Goal: Information Seeking & Learning: Learn about a topic

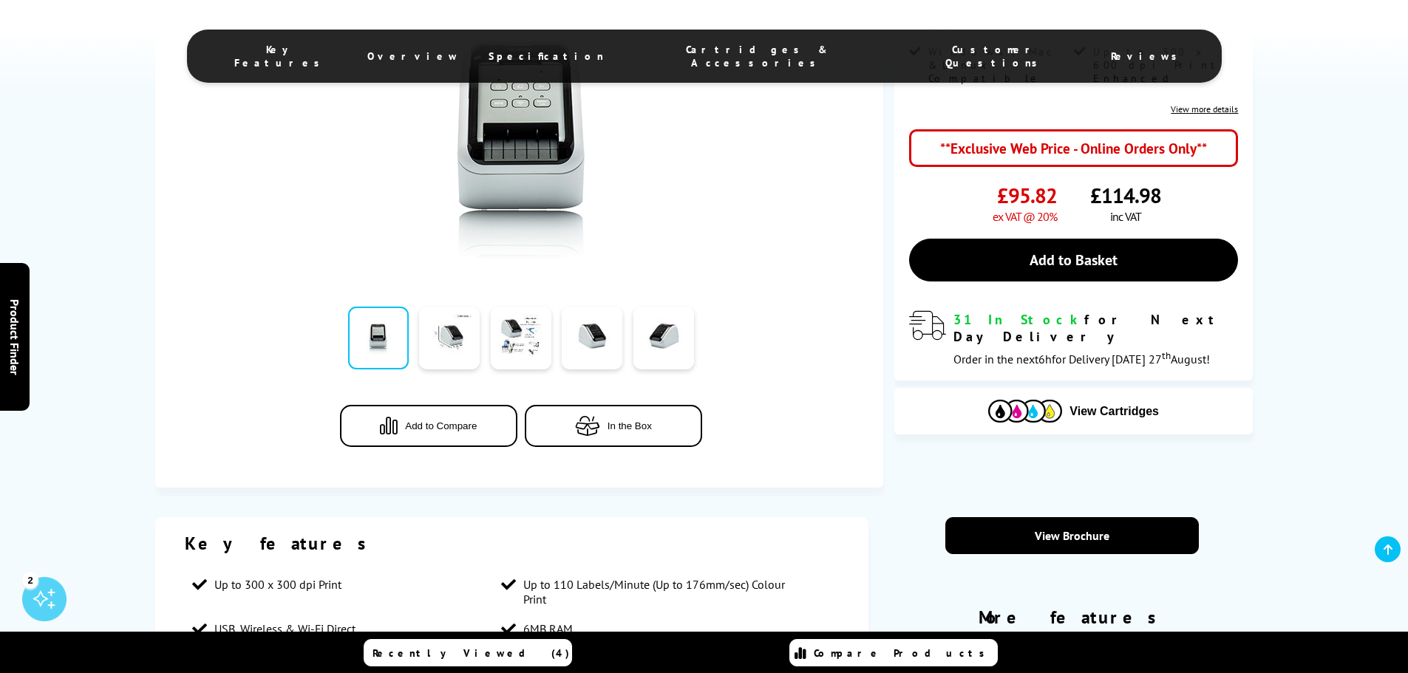
scroll to position [369, 0]
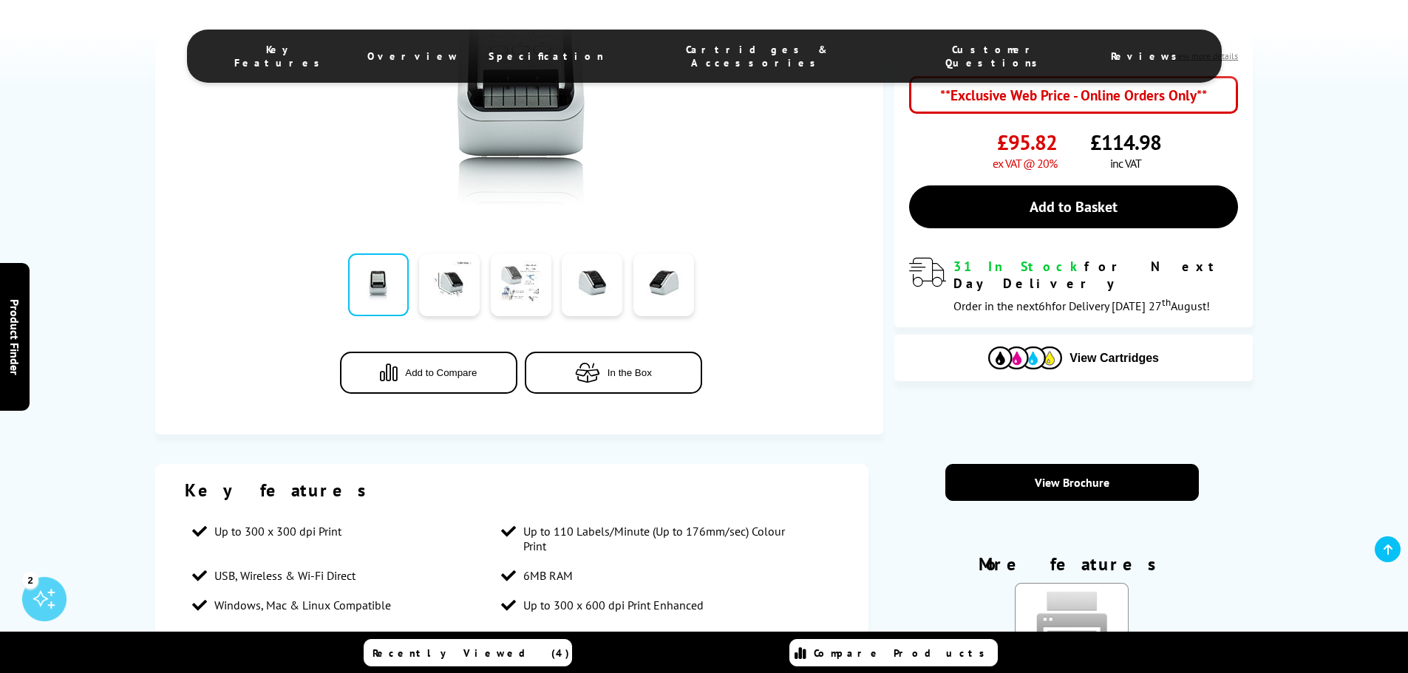
click at [538, 281] on link at bounding box center [521, 284] width 61 height 63
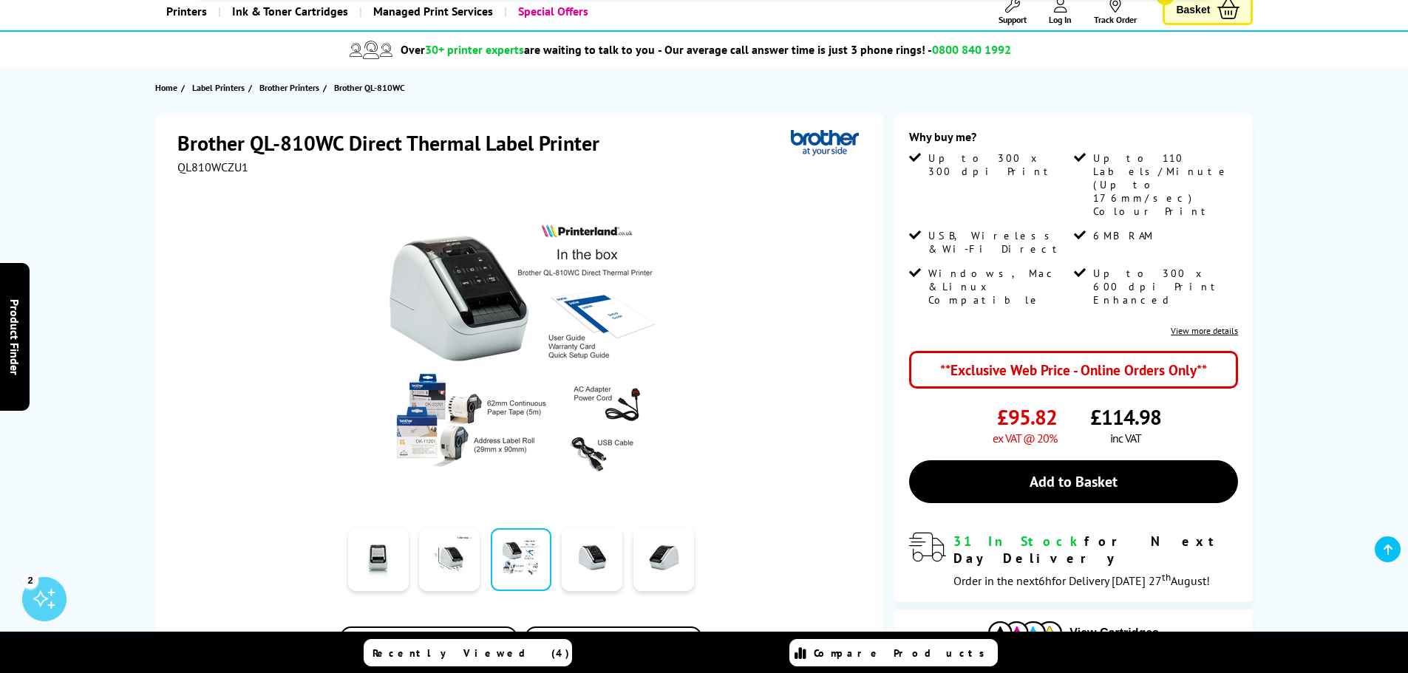
scroll to position [74, 0]
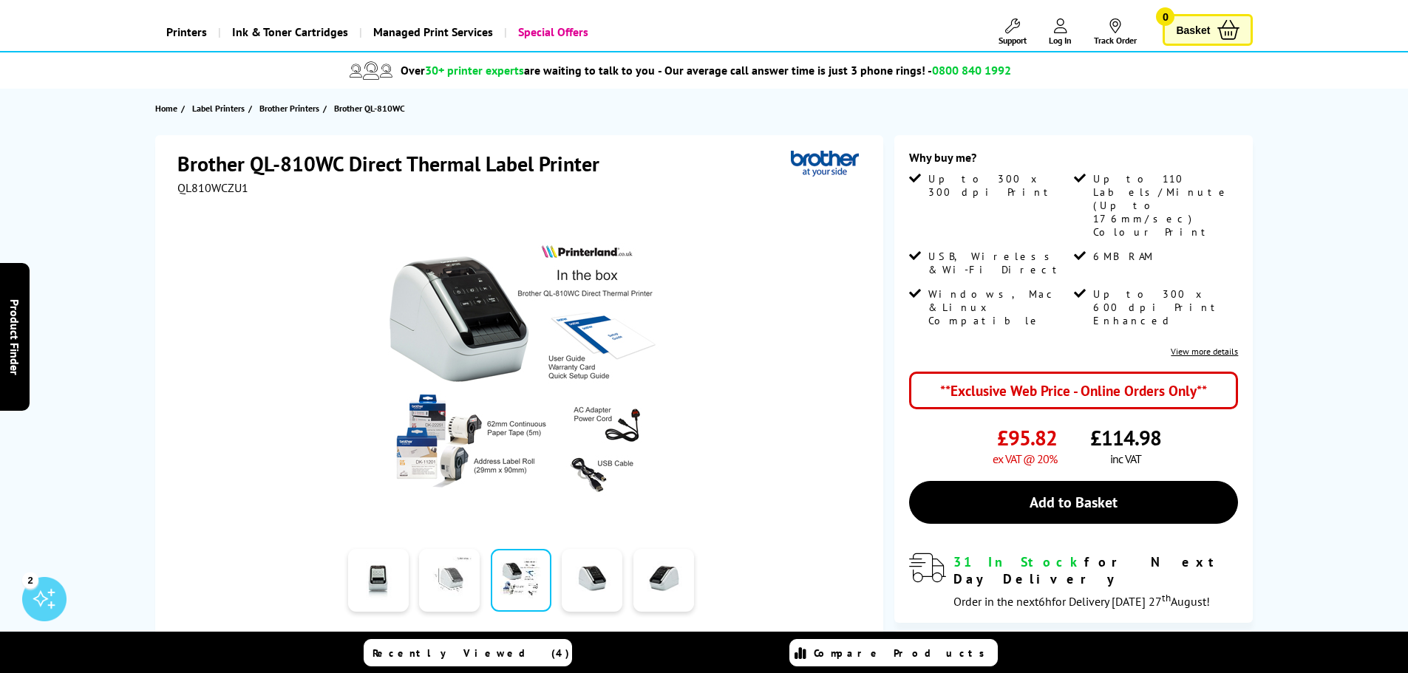
click at [466, 565] on link at bounding box center [449, 580] width 61 height 63
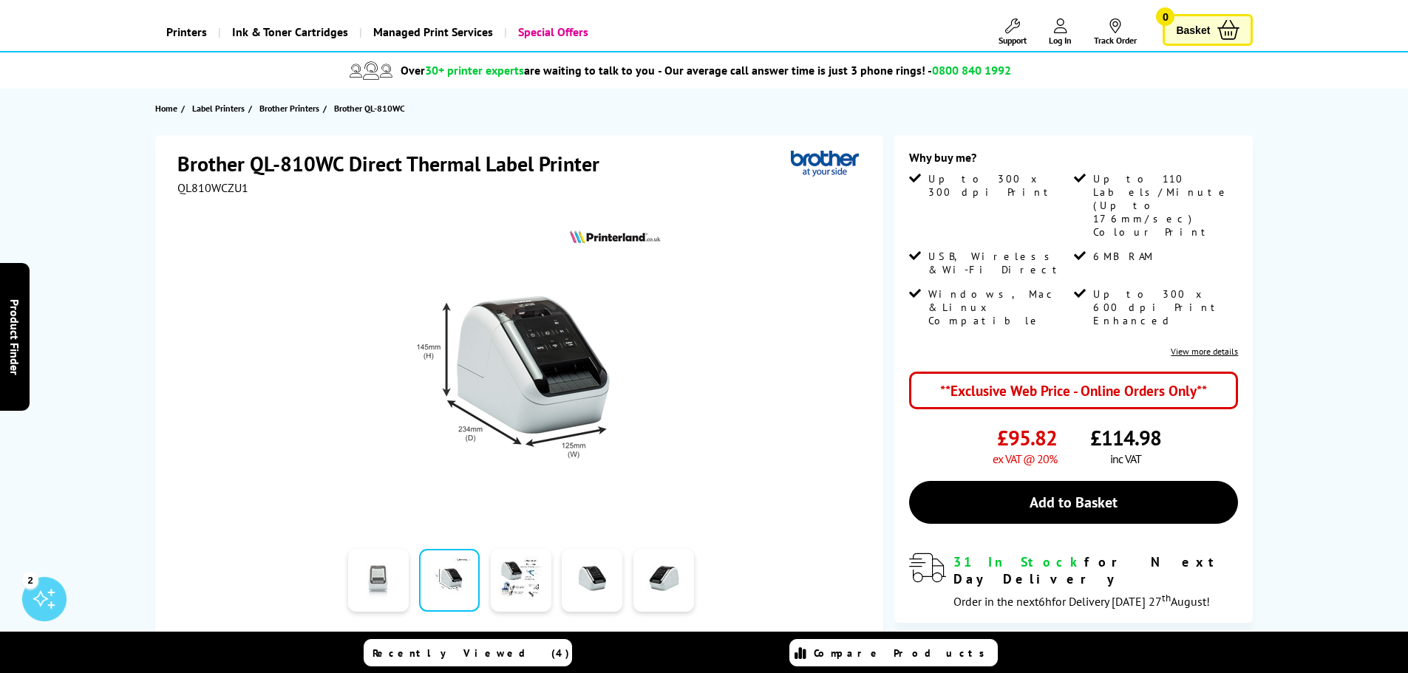
click at [370, 585] on link at bounding box center [378, 580] width 61 height 63
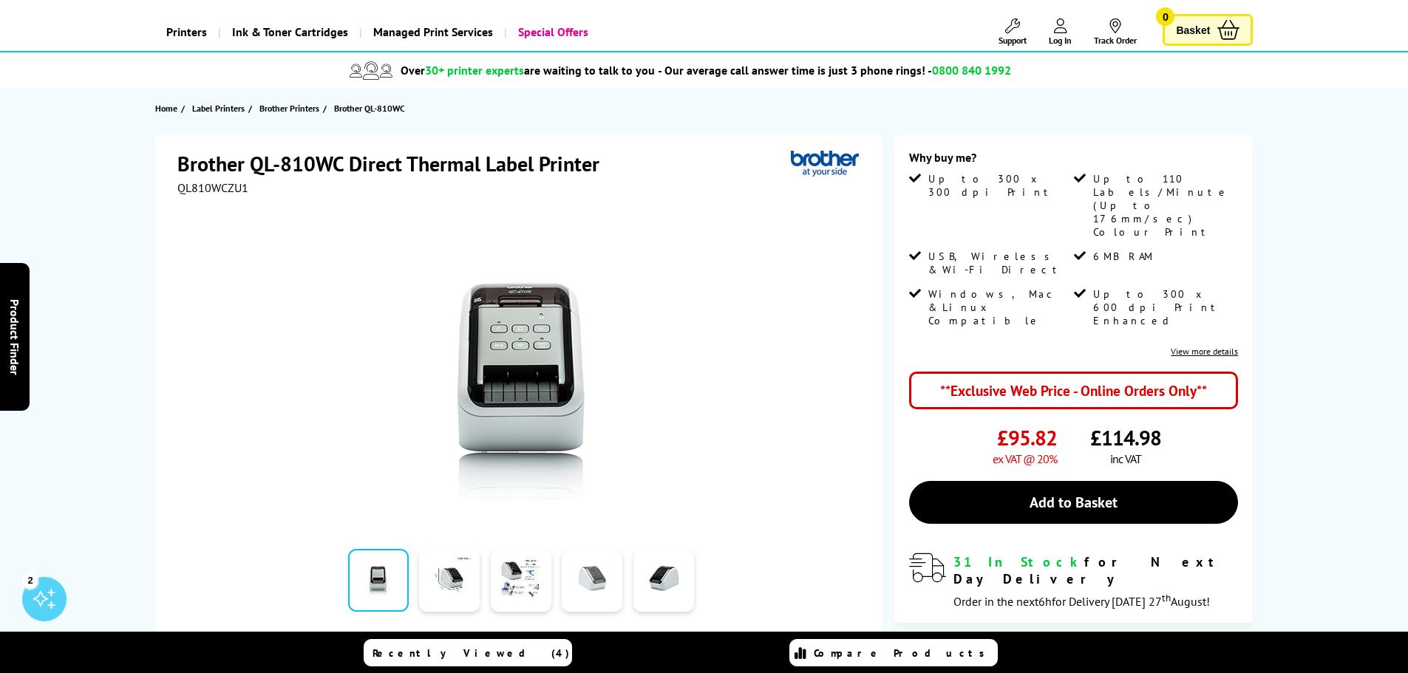
click at [582, 571] on link at bounding box center [592, 580] width 61 height 63
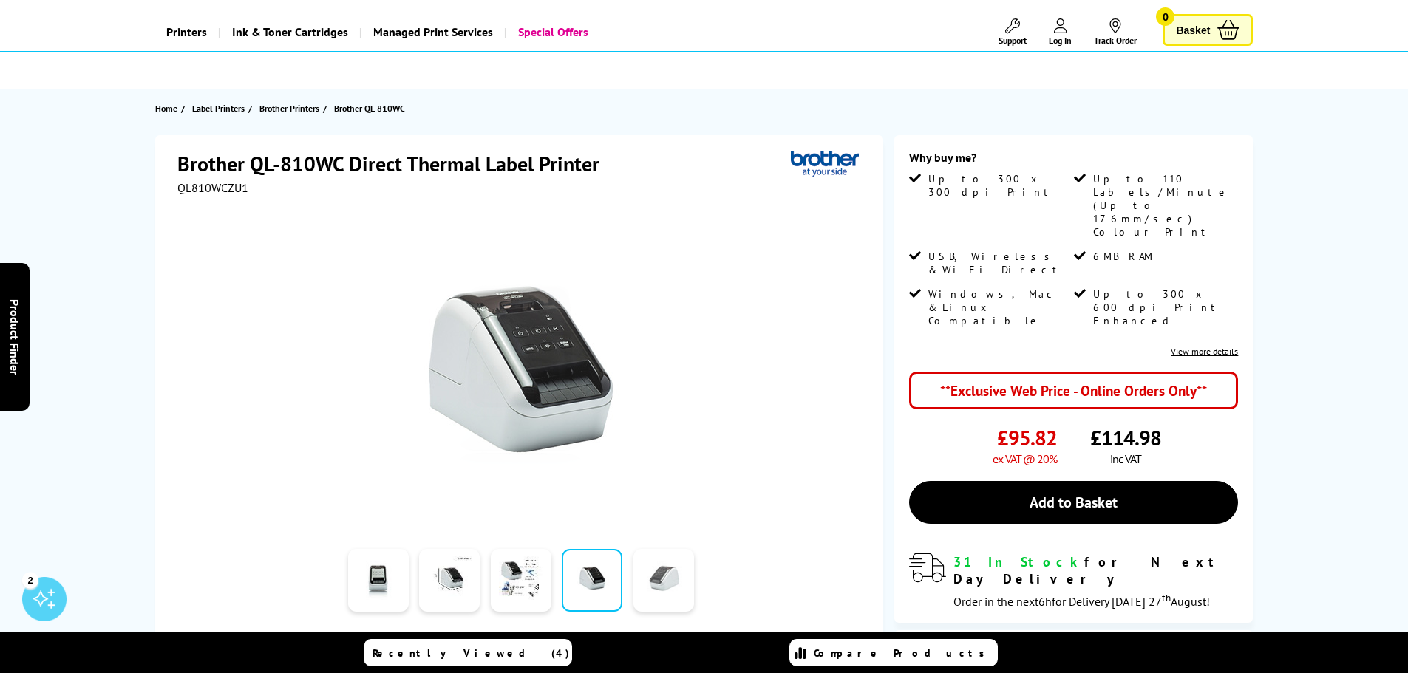
click at [671, 576] on link at bounding box center [663, 580] width 61 height 63
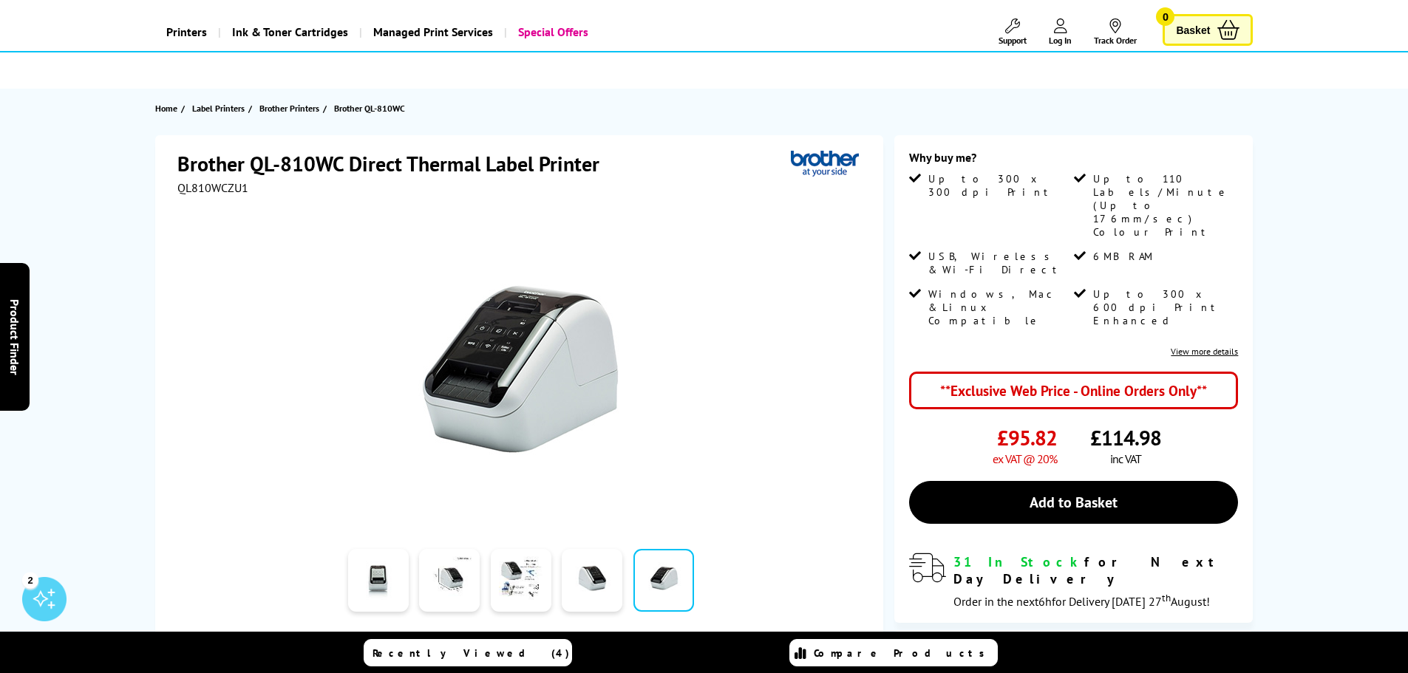
click at [498, 350] on img at bounding box center [521, 370] width 290 height 290
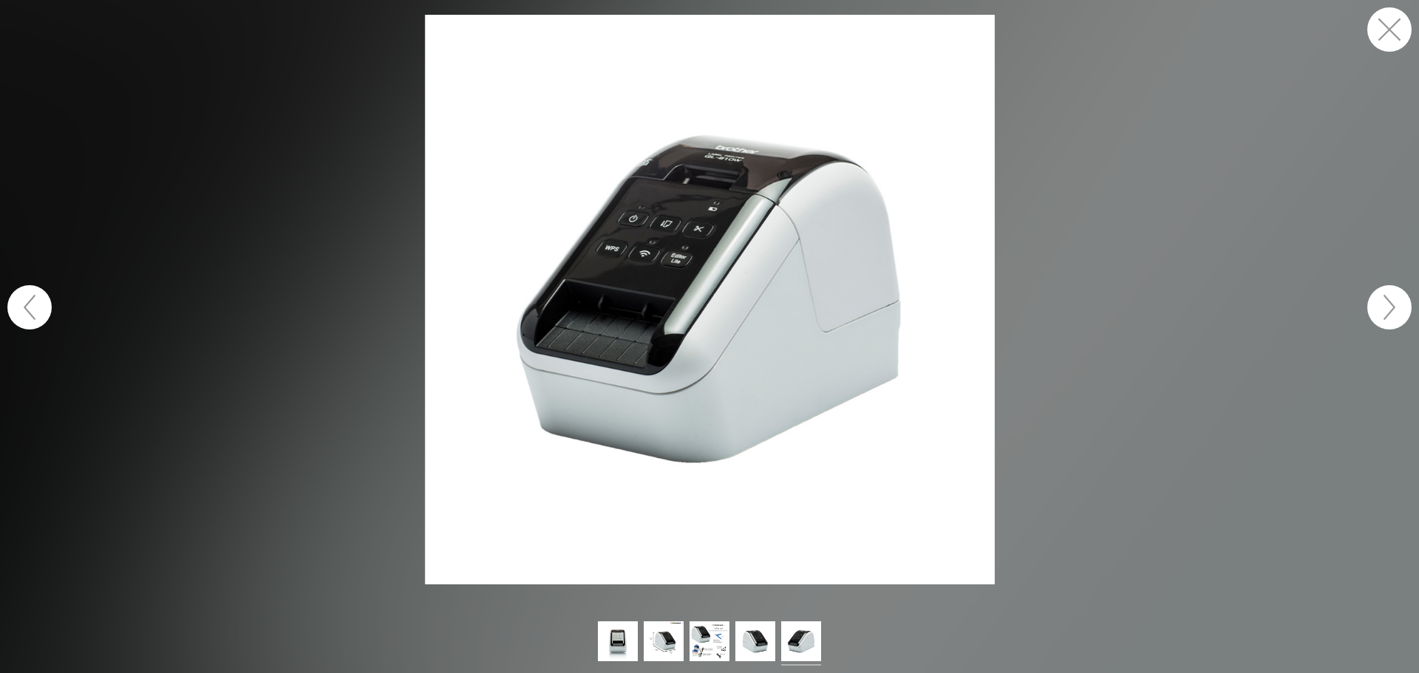
click at [658, 232] on img at bounding box center [710, 300] width 570 height 570
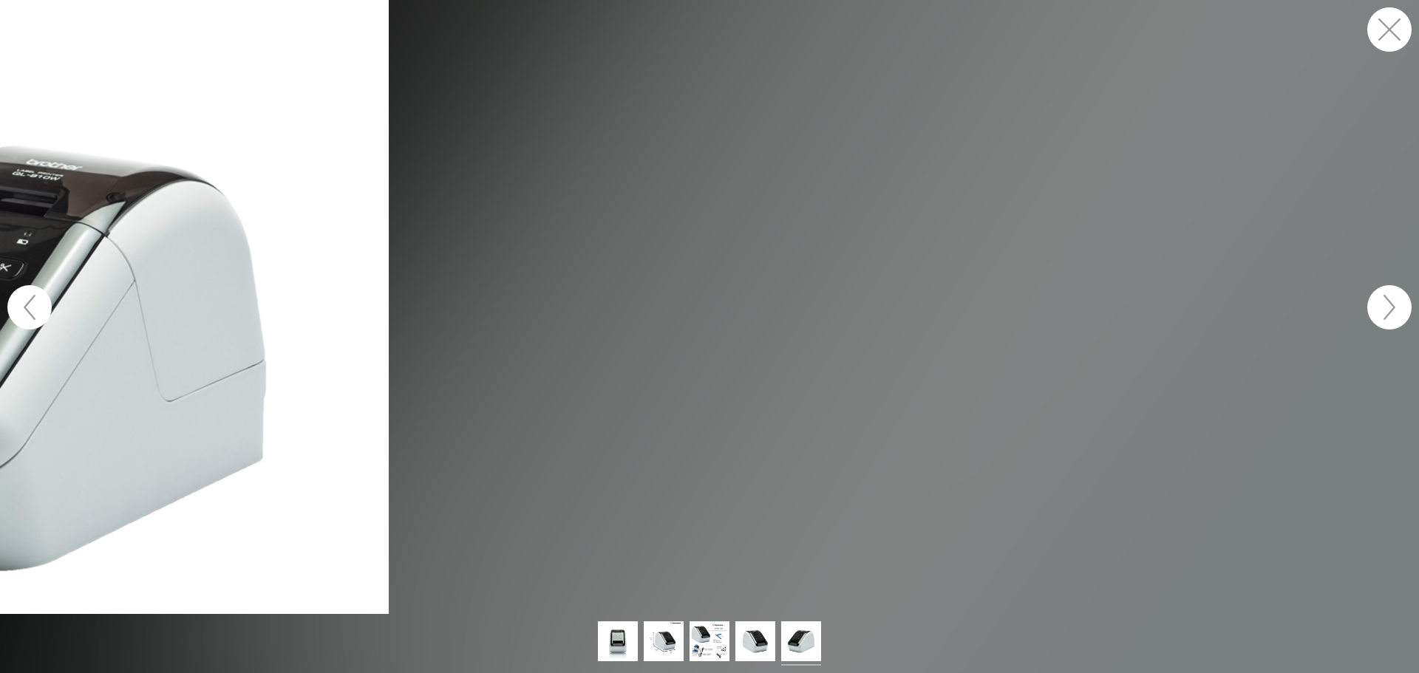
click at [1386, 42] on button "button" at bounding box center [1389, 29] width 44 height 44
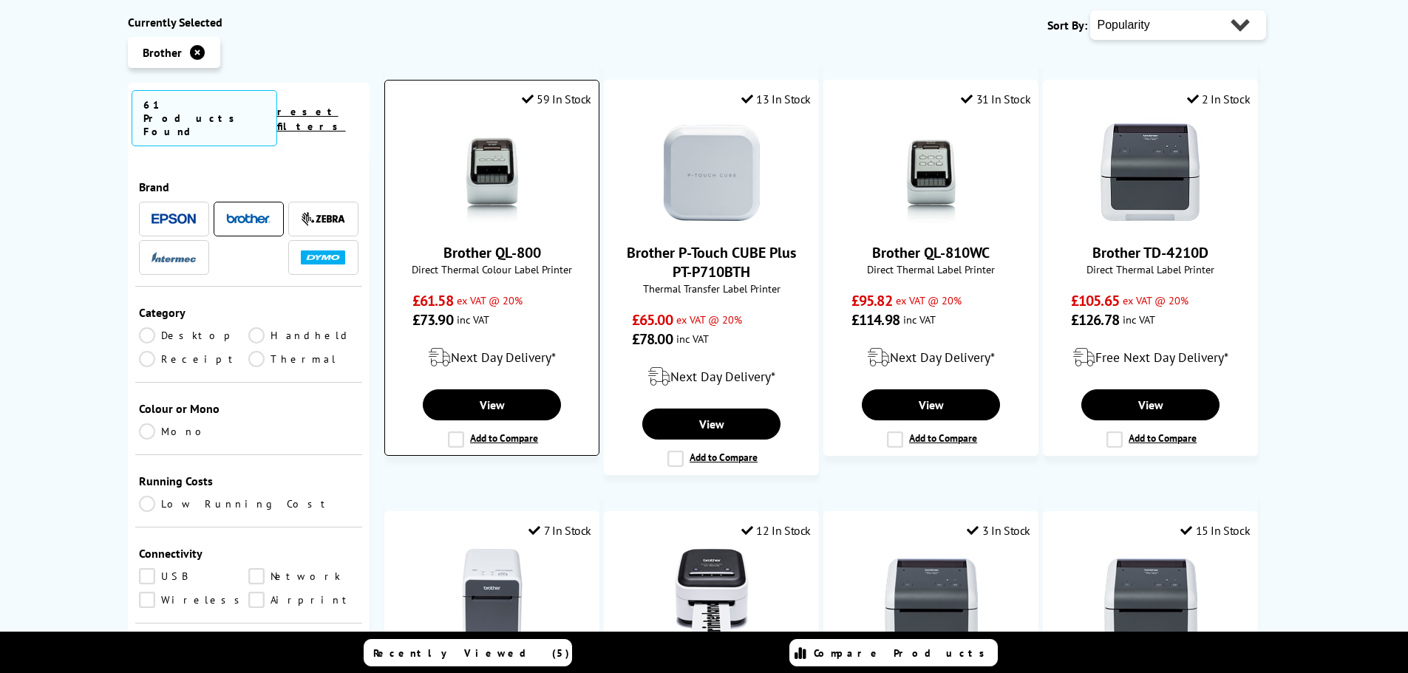
scroll to position [369, 0]
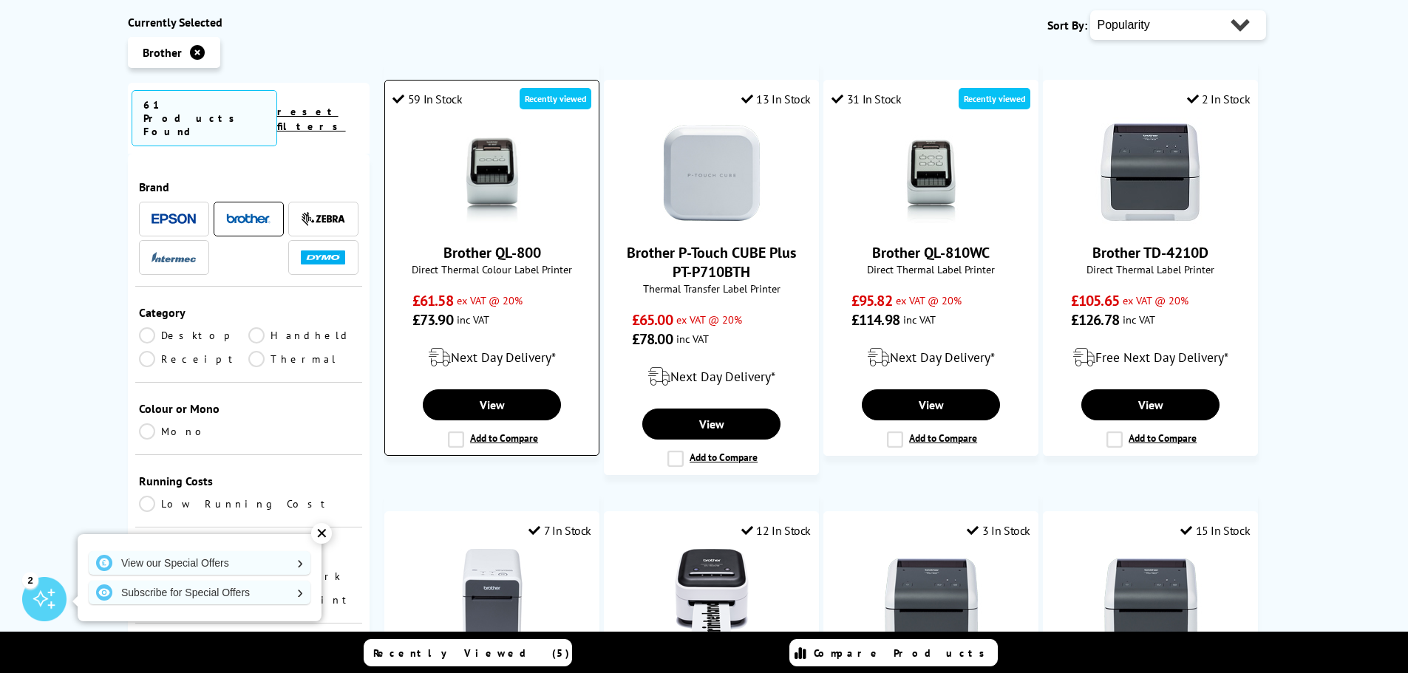
click at [529, 125] on img at bounding box center [492, 172] width 111 height 111
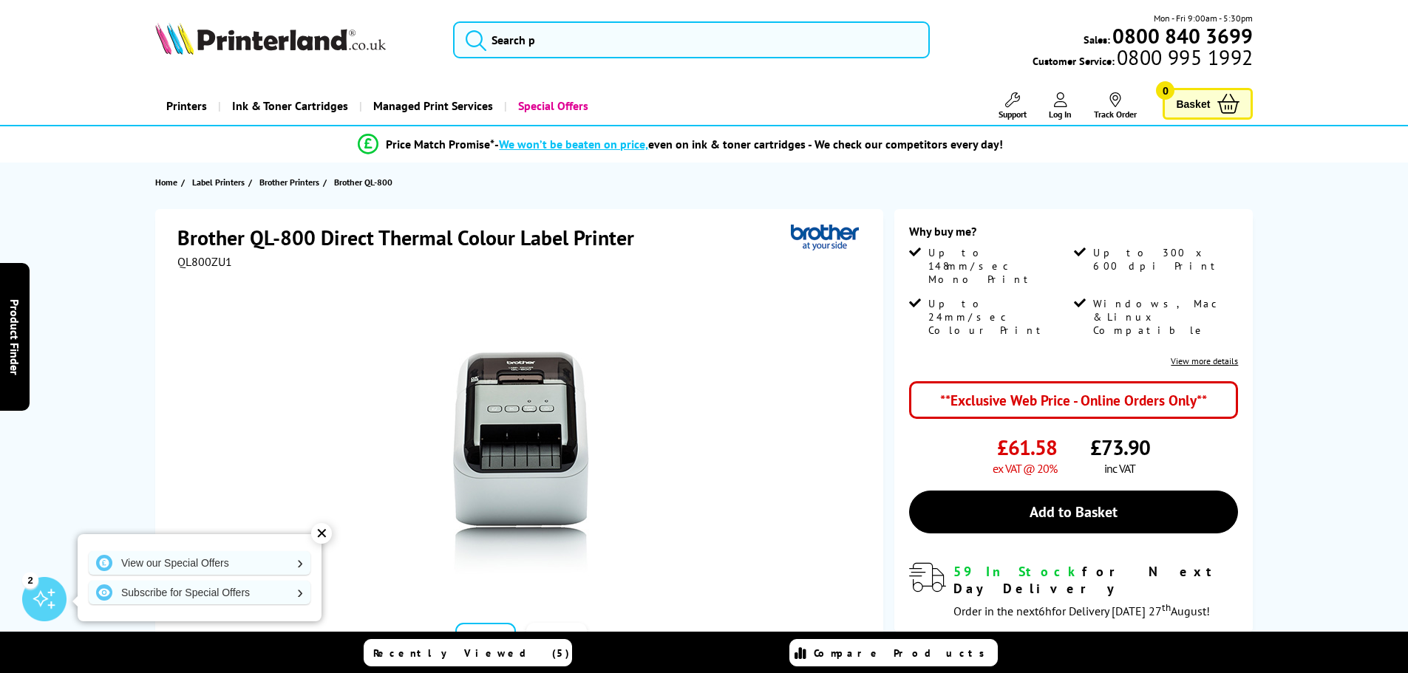
click at [541, 383] on img at bounding box center [521, 444] width 290 height 290
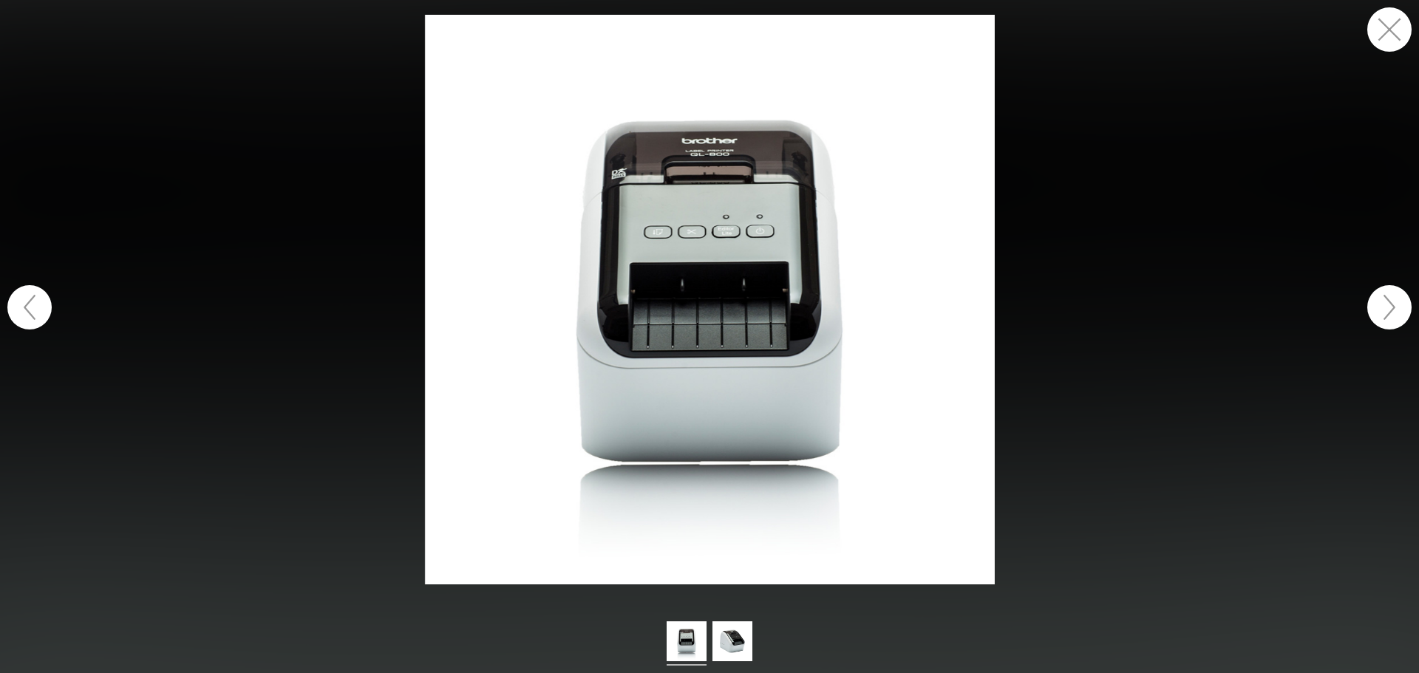
click at [1384, 49] on button "button" at bounding box center [1389, 29] width 44 height 44
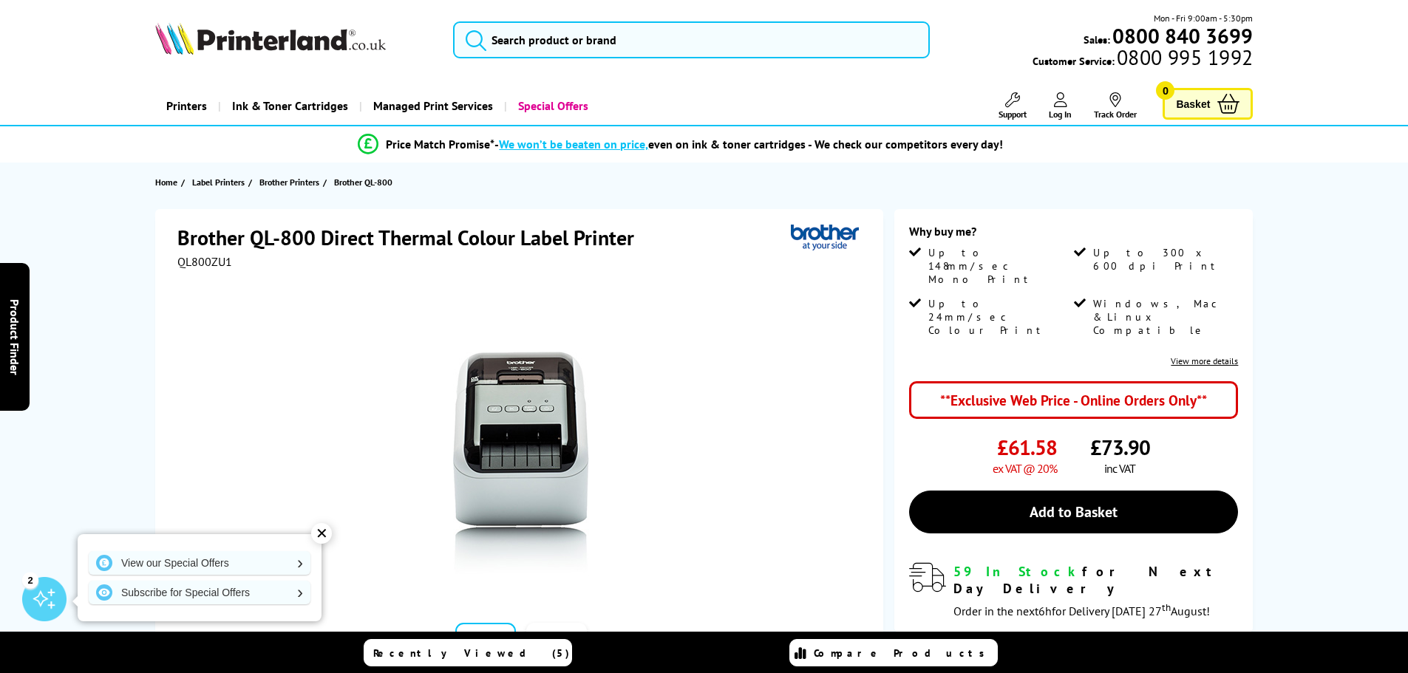
click at [316, 533] on div "✕" at bounding box center [321, 533] width 21 height 21
